Goal: Task Accomplishment & Management: Manage account settings

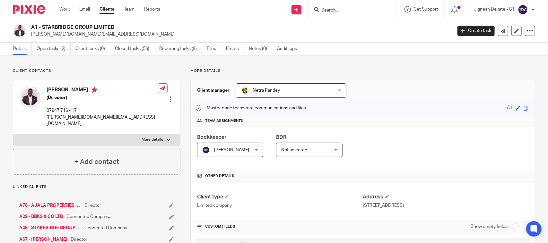
click at [341, 7] on form at bounding box center [355, 9] width 68 height 8
click at [335, 8] on input "Search" at bounding box center [350, 11] width 58 height 6
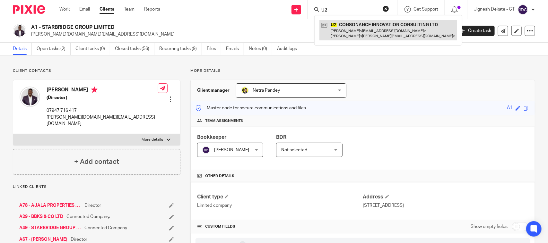
type input "U2"
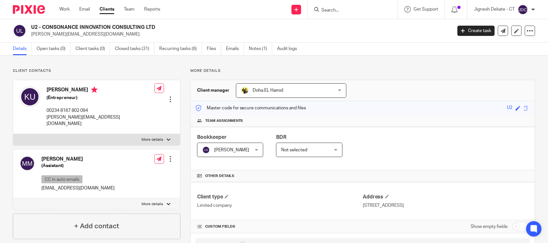
click at [340, 10] on input "Search" at bounding box center [350, 11] width 58 height 6
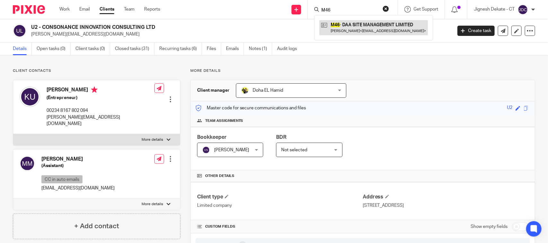
type input "M46"
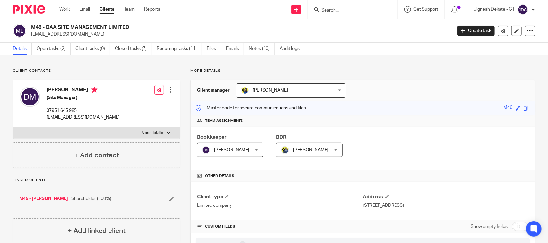
drag, startPoint x: 134, startPoint y: 26, endPoint x: 32, endPoint y: 26, distance: 101.1
click at [32, 26] on h2 "M46 - DAA SITE MANAGEMENT LIMITED" at bounding box center [197, 27] width 333 height 7
copy h2 "M46 - DAA SITE MANAGEMENT LIMITED"
click at [55, 50] on link "Open tasks (2)" at bounding box center [54, 49] width 34 height 13
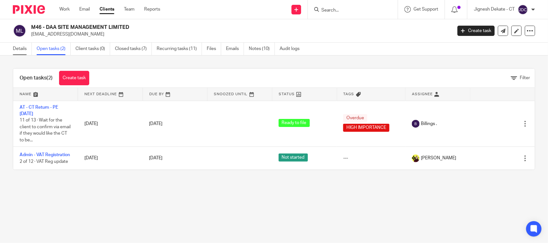
click at [20, 49] on link "Details" at bounding box center [22, 49] width 19 height 13
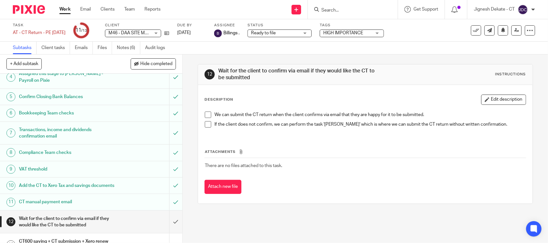
scroll to position [98, 0]
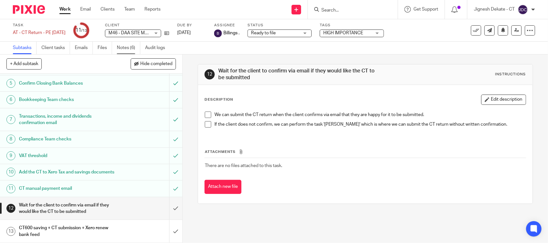
click at [124, 47] on link "Notes (6)" at bounding box center [128, 48] width 23 height 13
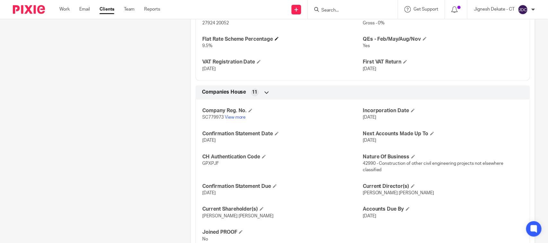
scroll to position [512, 0]
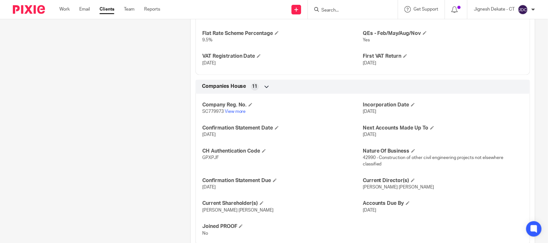
click at [210, 160] on span "GPXPJF" at bounding box center [210, 158] width 17 height 4
copy span "GPXPJF"
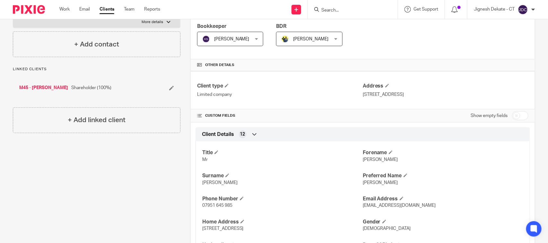
scroll to position [0, 0]
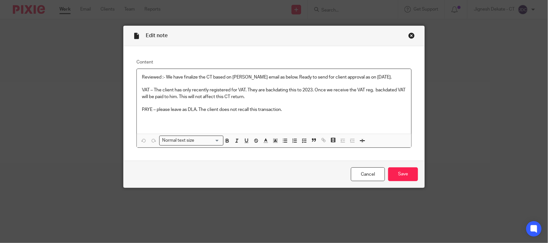
click at [288, 113] on p "PAYE – please leave as DLA. The client does not recall this transaction." at bounding box center [274, 110] width 264 height 6
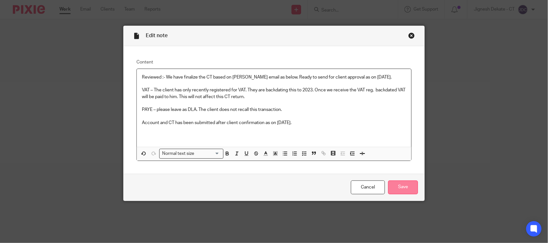
click at [405, 187] on input "Save" at bounding box center [403, 188] width 30 height 14
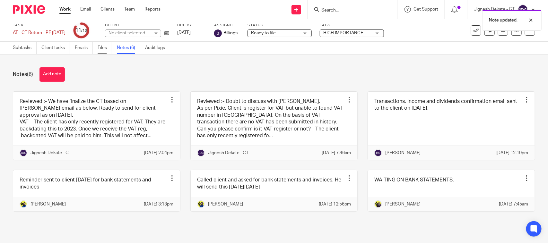
click at [101, 48] on link "Files" at bounding box center [105, 48] width 14 height 13
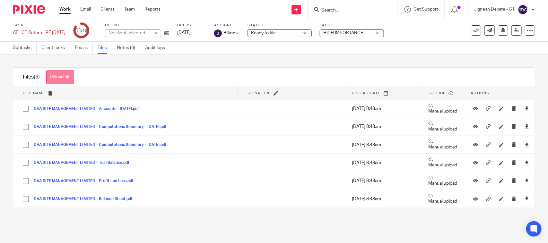
click at [65, 75] on button "Upload file" at bounding box center [60, 77] width 28 height 14
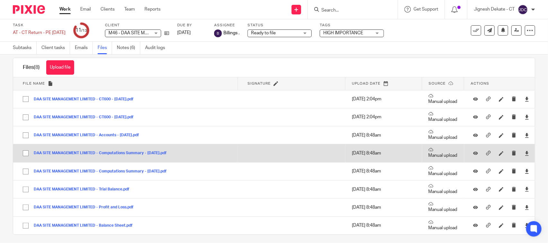
scroll to position [15, 0]
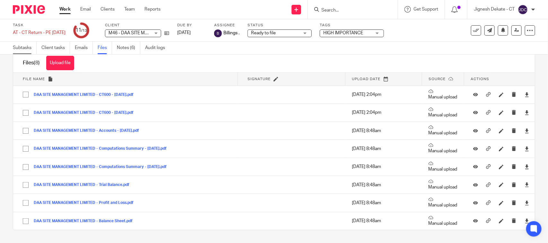
click at [19, 45] on link "Subtasks" at bounding box center [25, 48] width 24 height 13
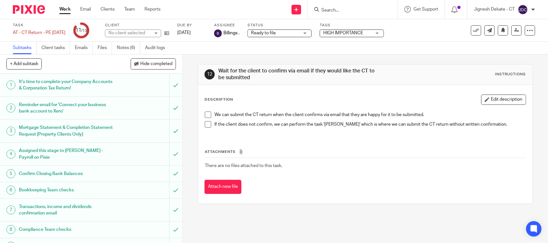
scroll to position [98, 0]
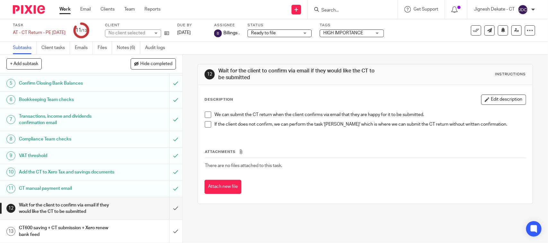
click at [205, 116] on span at bounding box center [208, 115] width 6 height 6
click at [205, 125] on span at bounding box center [208, 124] width 6 height 6
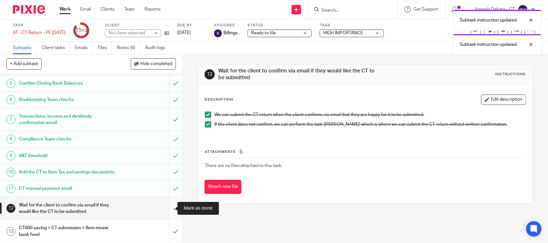
click at [169, 206] on input "submit" at bounding box center [91, 208] width 182 height 23
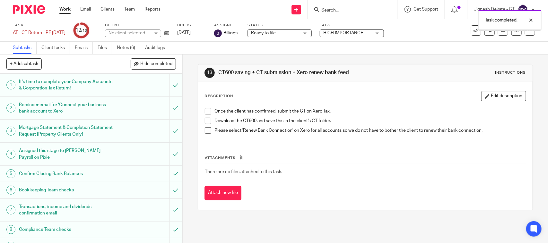
scroll to position [98, 0]
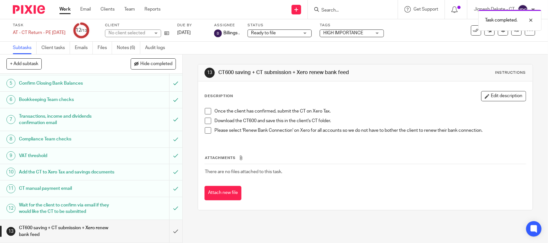
click at [205, 113] on span at bounding box center [208, 111] width 6 height 6
click at [205, 123] on span at bounding box center [208, 121] width 6 height 6
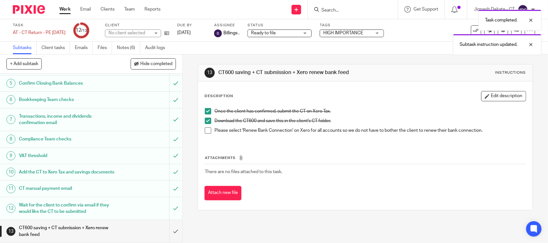
click at [205, 134] on span at bounding box center [208, 130] width 6 height 6
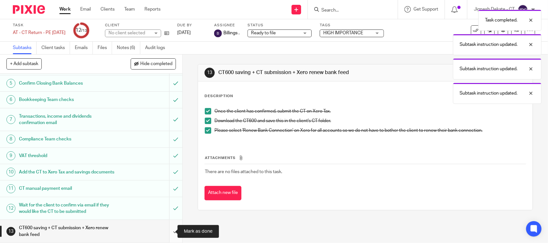
click at [170, 230] on input "submit" at bounding box center [91, 231] width 182 height 23
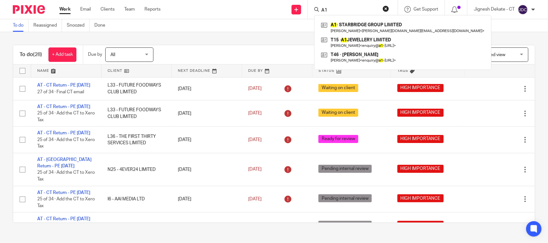
click at [455, 27] on div "To do Reassigned Snoozed Done" at bounding box center [274, 25] width 548 height 13
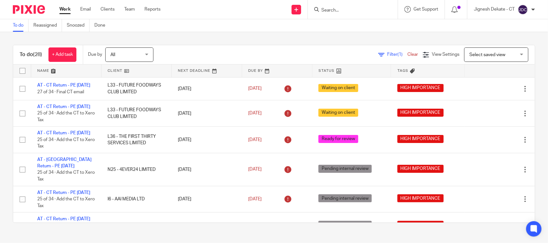
click at [324, 7] on form at bounding box center [355, 9] width 68 height 8
click at [327, 10] on input "Search" at bounding box center [350, 11] width 58 height 6
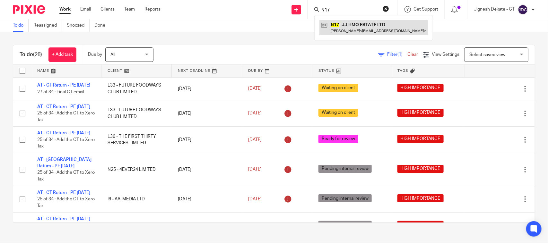
type input "N17"
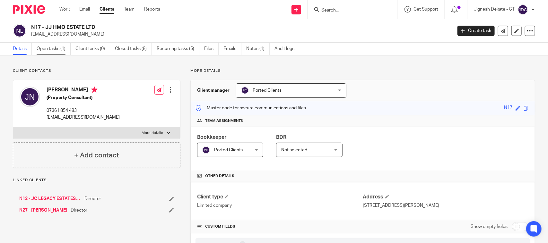
click at [45, 50] on link "Open tasks (1)" at bounding box center [54, 49] width 34 height 13
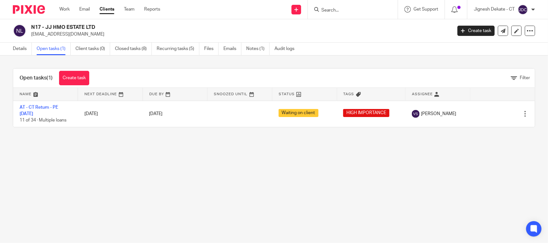
click at [325, 8] on input "Search" at bounding box center [350, 11] width 58 height 6
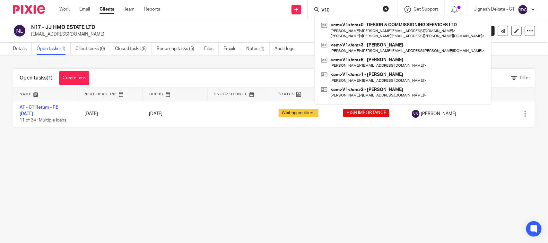
type input "V10"
click button "submit" at bounding box center [0, 0] width 0 height 0
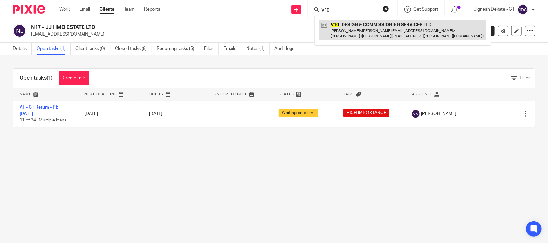
click at [391, 37] on link at bounding box center [402, 30] width 167 height 20
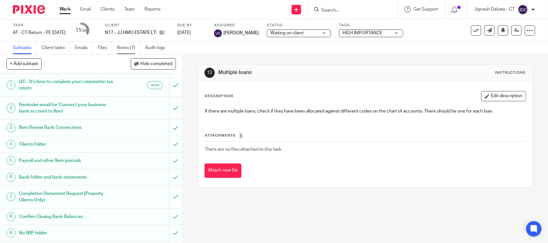
click at [125, 49] on link "Notes (7)" at bounding box center [128, 48] width 23 height 13
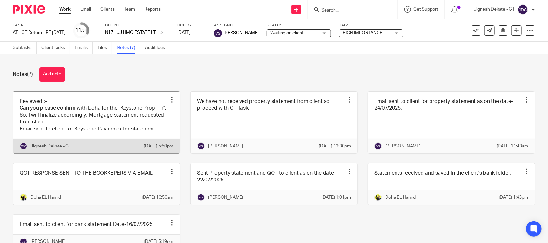
click at [113, 136] on link at bounding box center [96, 123] width 167 height 62
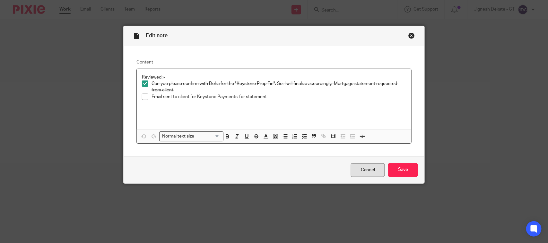
click at [362, 171] on link "Cancel" at bounding box center [368, 170] width 34 height 14
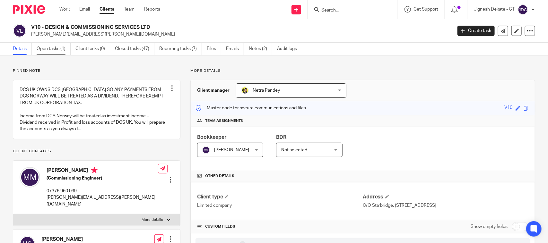
click at [60, 49] on link "Open tasks (1)" at bounding box center [54, 49] width 34 height 13
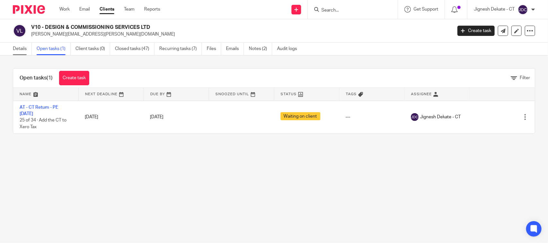
click at [17, 49] on link "Details" at bounding box center [22, 49] width 19 height 13
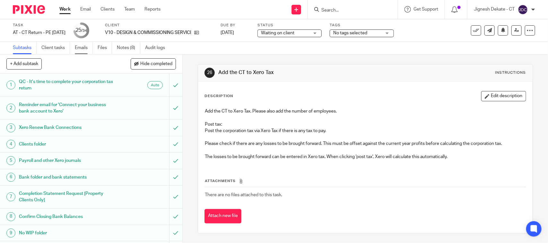
click at [75, 50] on link "Emails" at bounding box center [84, 48] width 18 height 13
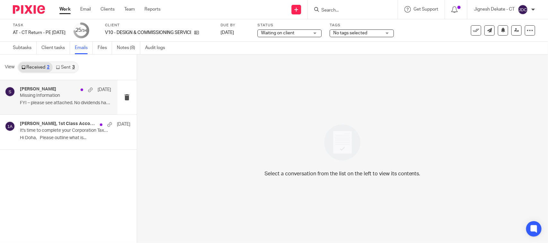
click at [44, 90] on h4 "[PERSON_NAME]" at bounding box center [38, 89] width 36 height 5
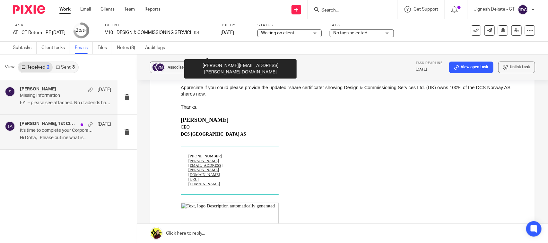
scroll to position [803, 0]
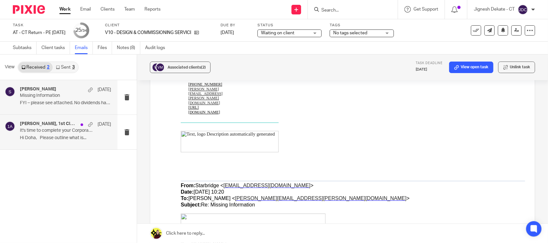
click at [48, 134] on div "Marcel Van Mellaerts, 1st Class Accounts 3 Feb It's time to complete your Corpo…" at bounding box center [65, 132] width 91 height 22
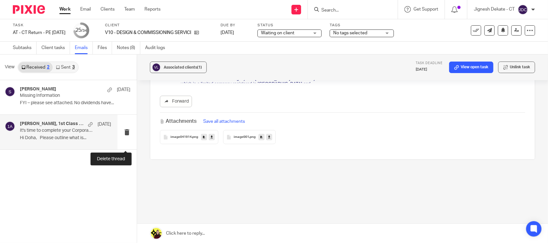
scroll to position [0, 0]
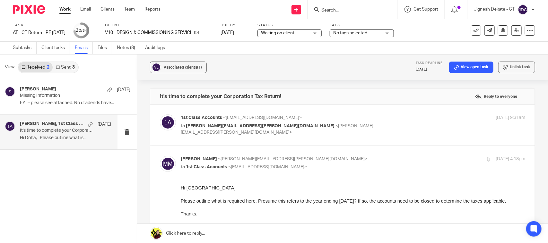
click at [70, 66] on link "Sent 3" at bounding box center [65, 67] width 25 height 10
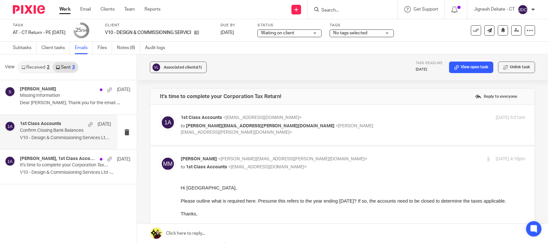
click at [41, 135] on p "V10 - Design & Commissioning Services Ltd ..." at bounding box center [65, 137] width 91 height 5
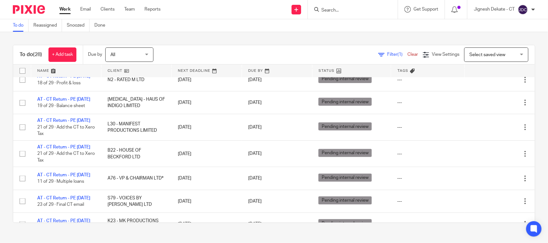
scroll to position [169, 0]
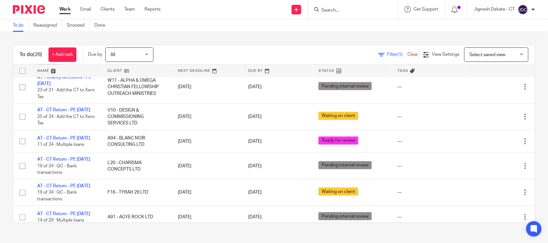
click at [336, 8] on input "Search" at bounding box center [350, 11] width 58 height 6
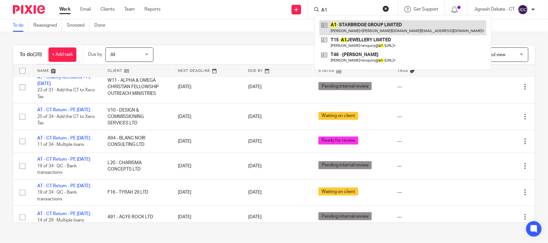
type input "A1"
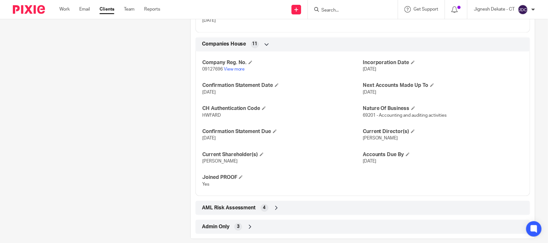
scroll to position [602, 0]
